Goal: Task Accomplishment & Management: Complete application form

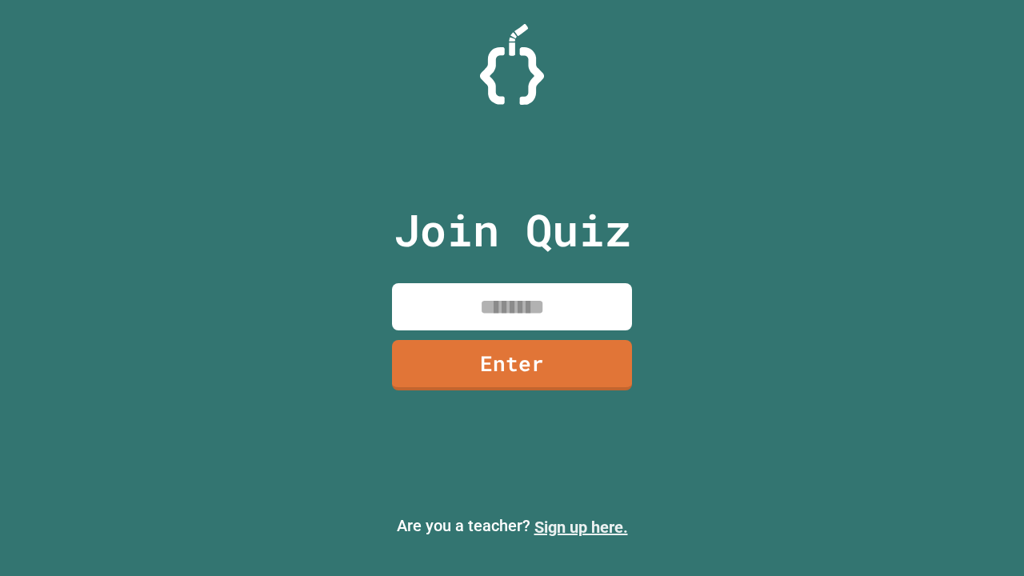
click at [581, 527] on link "Sign up here." at bounding box center [581, 527] width 94 height 19
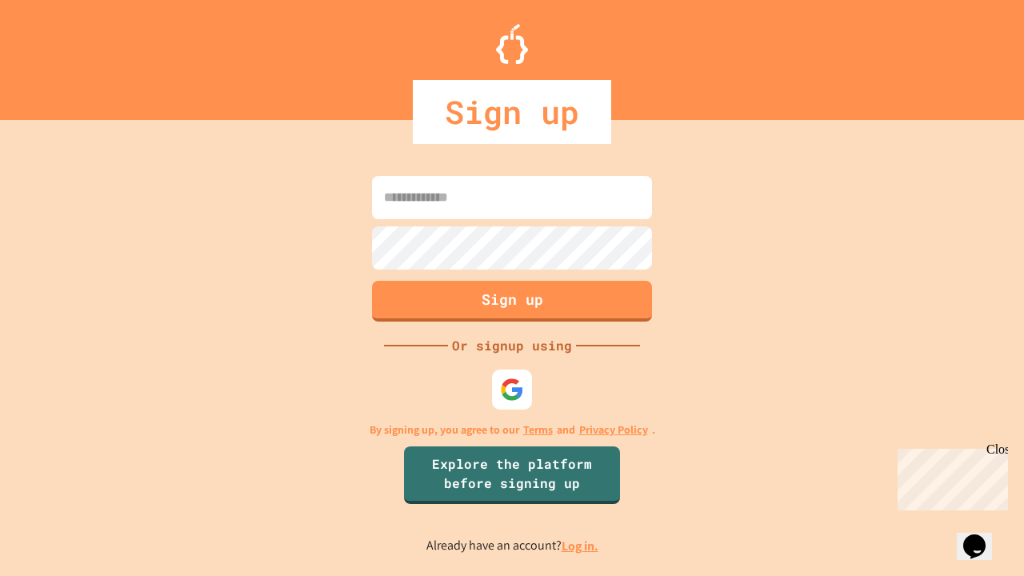
click at [581, 546] on link "Log in." at bounding box center [580, 546] width 37 height 17
